Goal: Check status

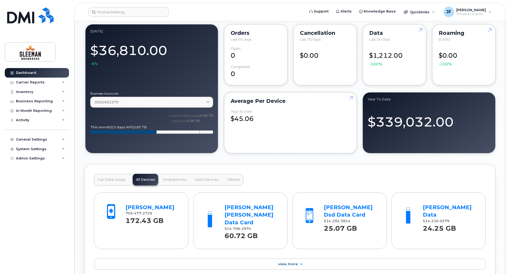
scroll to position [451, 0]
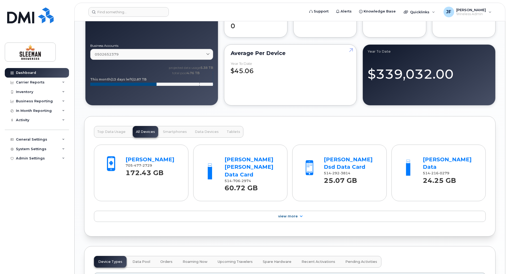
click at [110, 133] on span "Top Data Usage" at bounding box center [111, 131] width 28 height 4
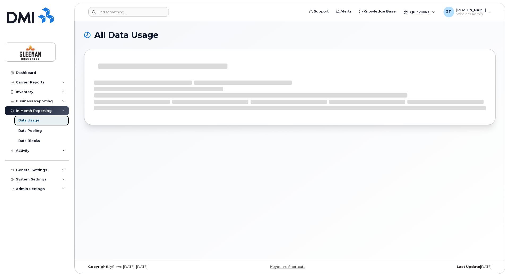
click at [31, 119] on div "Data Usage" at bounding box center [28, 120] width 21 height 5
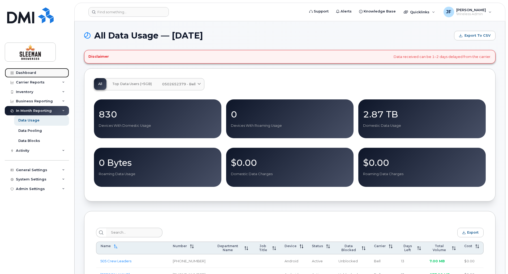
click at [25, 71] on div "Dashboard" at bounding box center [26, 73] width 20 height 4
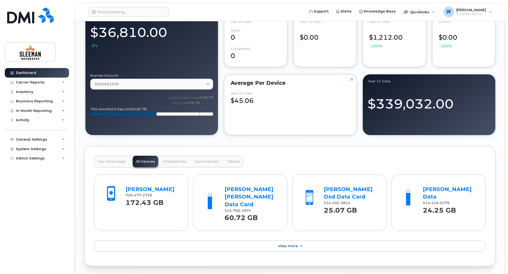
scroll to position [451, 0]
